Goal: Task Accomplishment & Management: Manage account settings

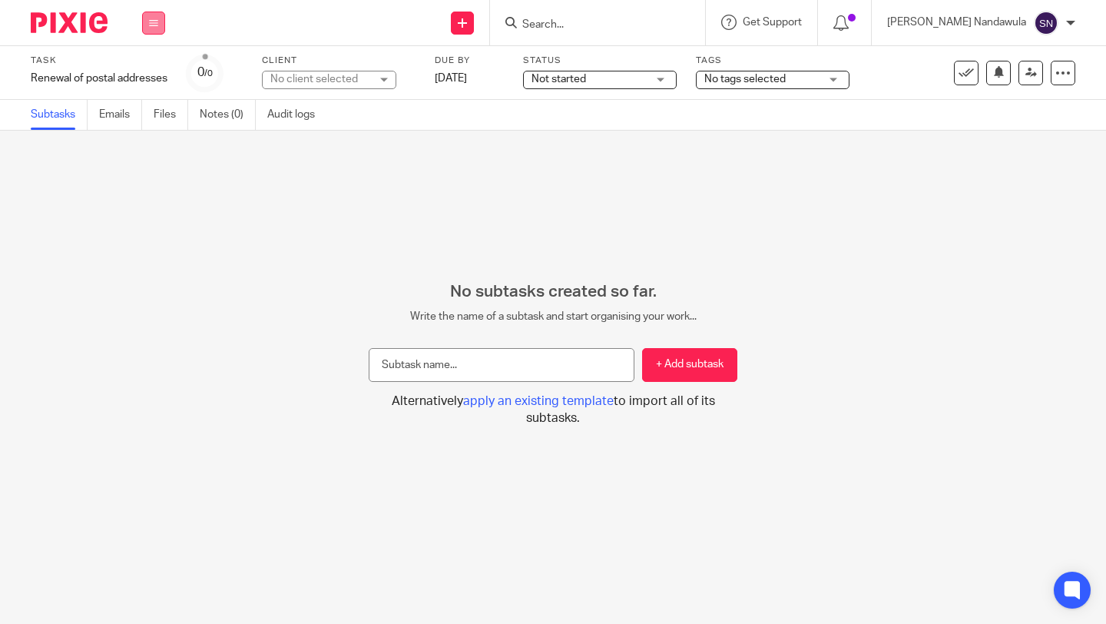
click at [152, 32] on button at bounding box center [153, 23] width 23 height 23
click at [150, 72] on link "Work" at bounding box center [146, 71] width 27 height 11
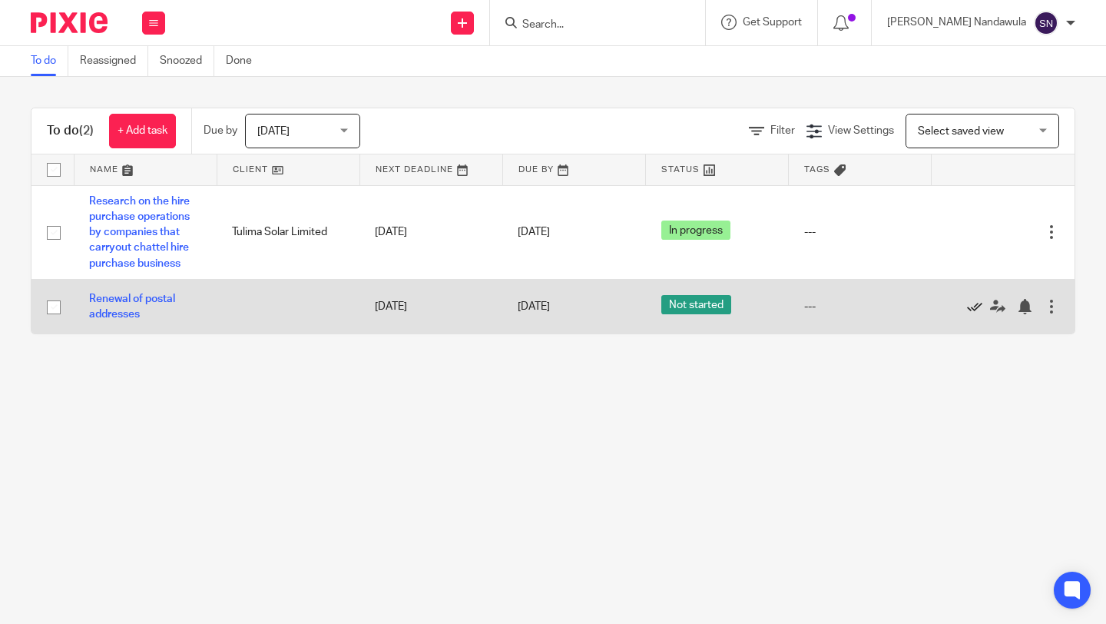
click at [974, 307] on icon at bounding box center [974, 306] width 15 height 15
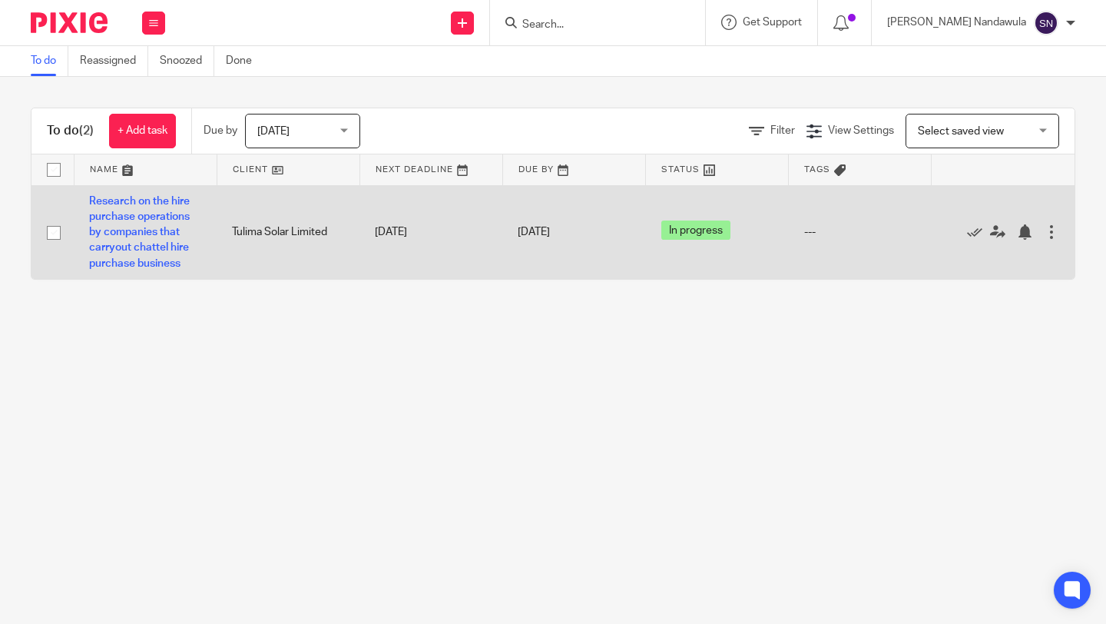
click at [1050, 230] on div at bounding box center [1051, 231] width 15 height 15
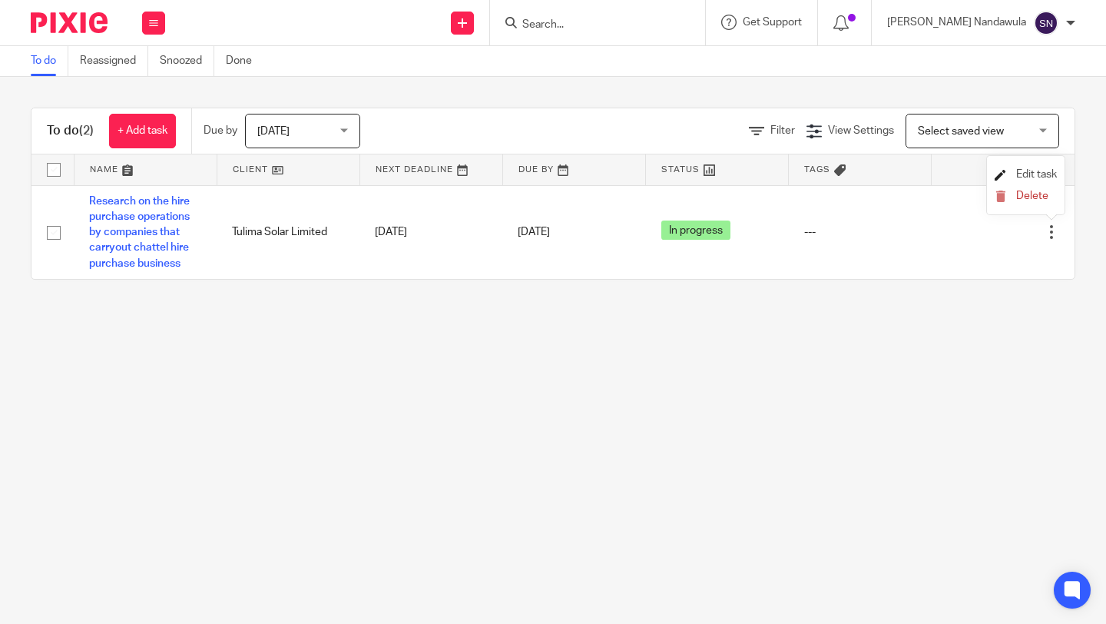
click at [1035, 174] on span "Edit task" at bounding box center [1036, 174] width 41 height 11
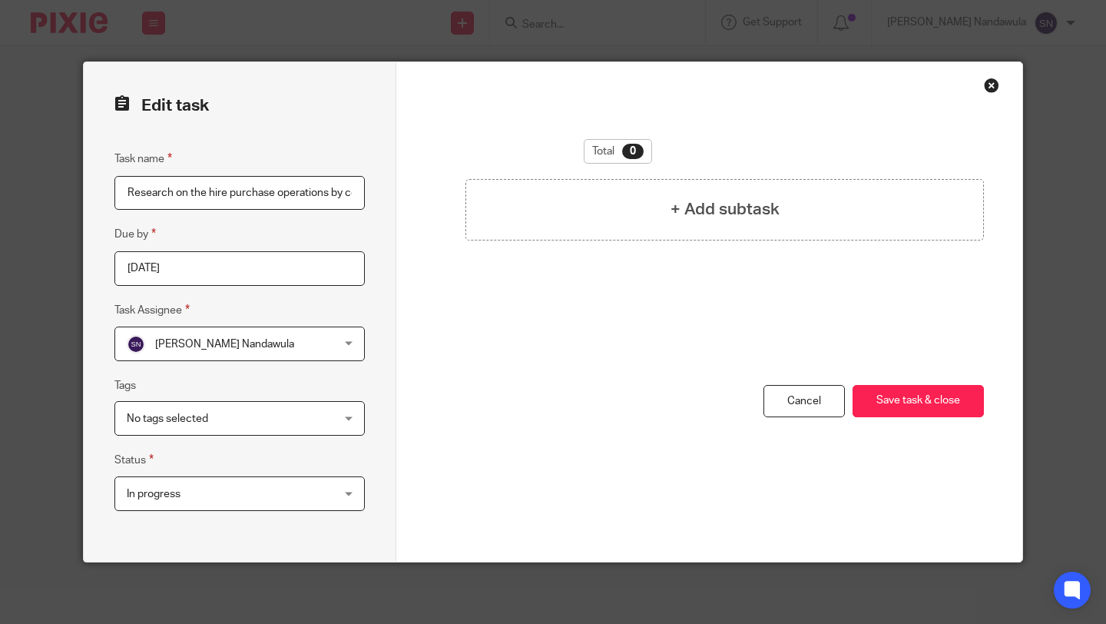
scroll to position [0, 264]
click at [993, 81] on div "Close this dialog window" at bounding box center [991, 85] width 15 height 15
click at [1038, 62] on div "Edit task Task name Research on the hire purchase operations by companies that …" at bounding box center [553, 312] width 1106 height 624
click at [988, 85] on div "Close this dialog window" at bounding box center [991, 85] width 15 height 15
